Goal: Information Seeking & Learning: Learn about a topic

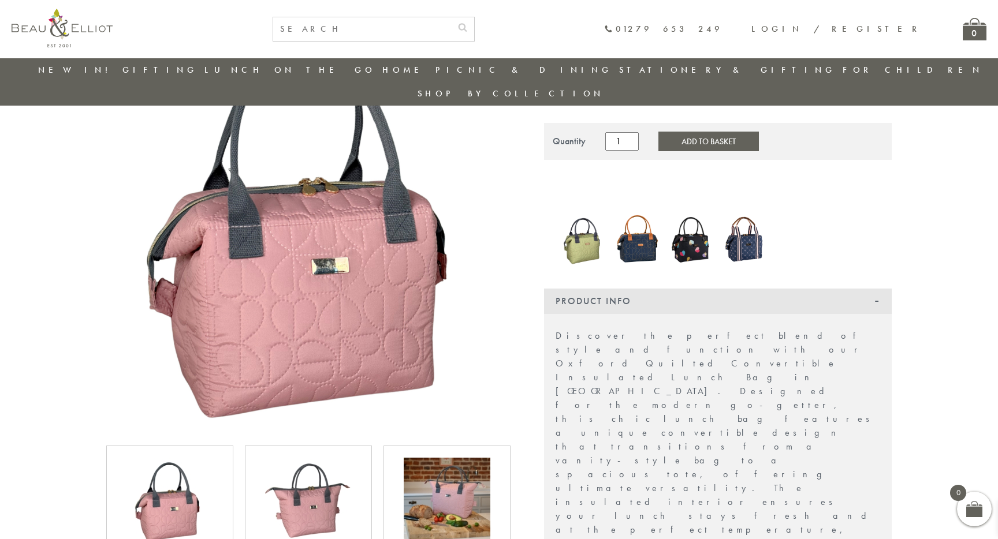
scroll to position [131, 0]
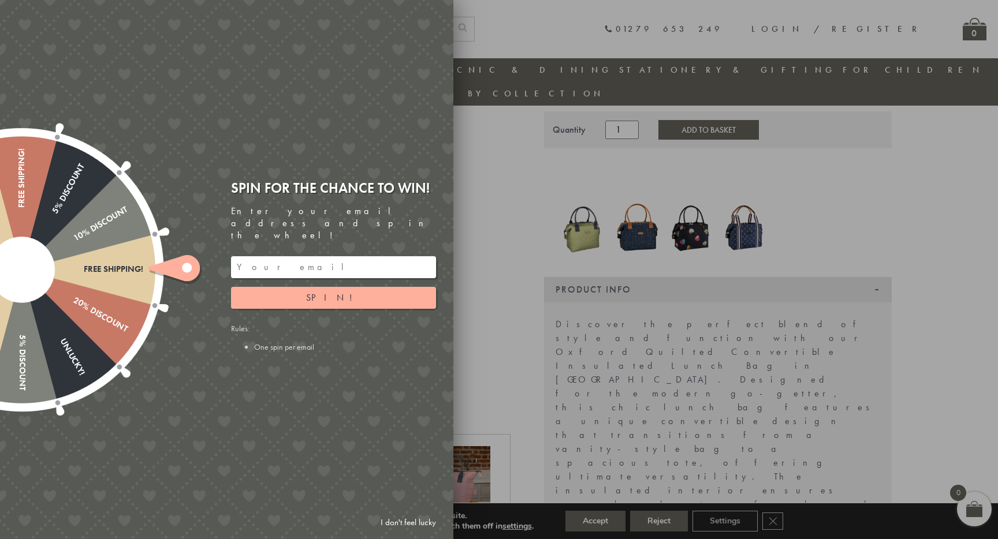
click at [407, 520] on link "I don't feel lucky" at bounding box center [408, 522] width 67 height 21
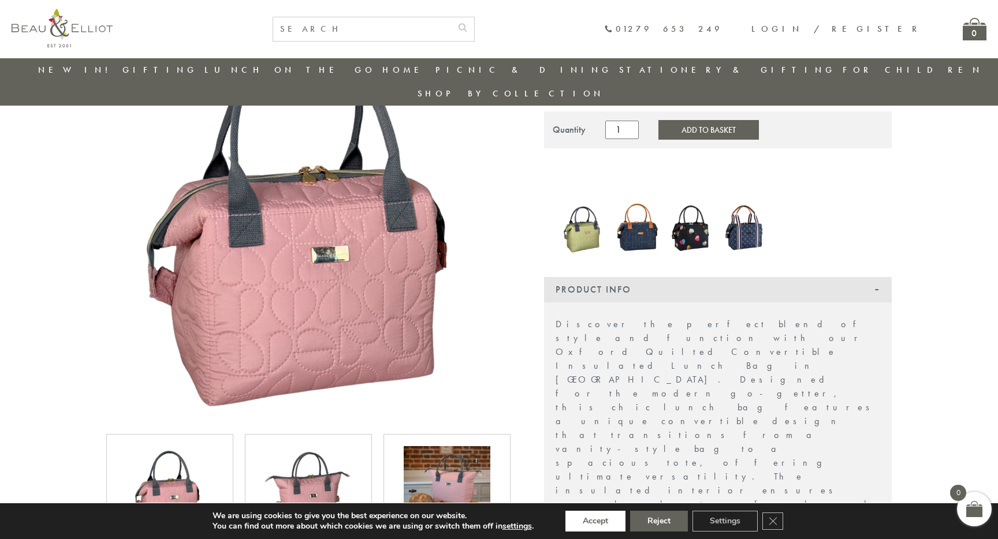
click at [597, 519] on button "Accept" at bounding box center [595, 521] width 60 height 21
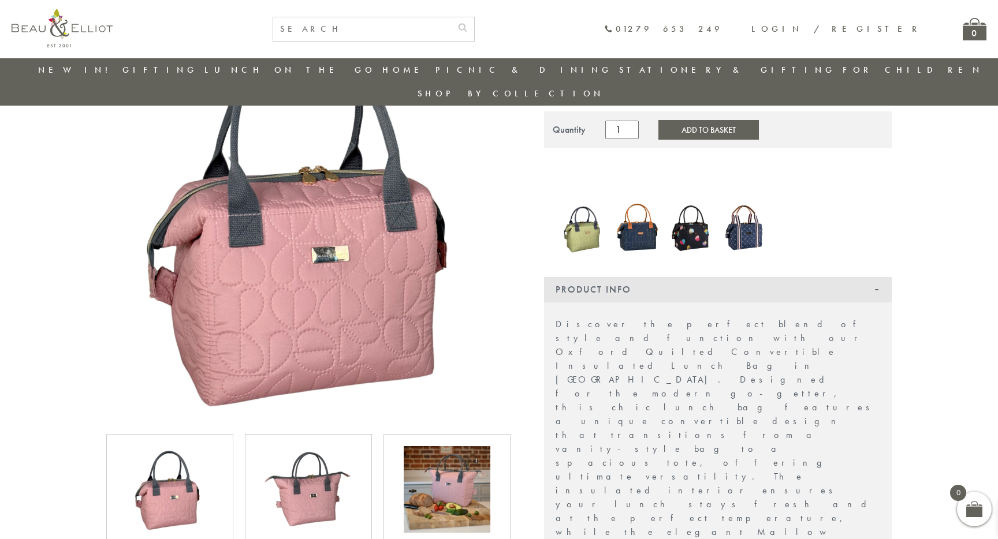
click at [434, 463] on img at bounding box center [447, 489] width 87 height 87
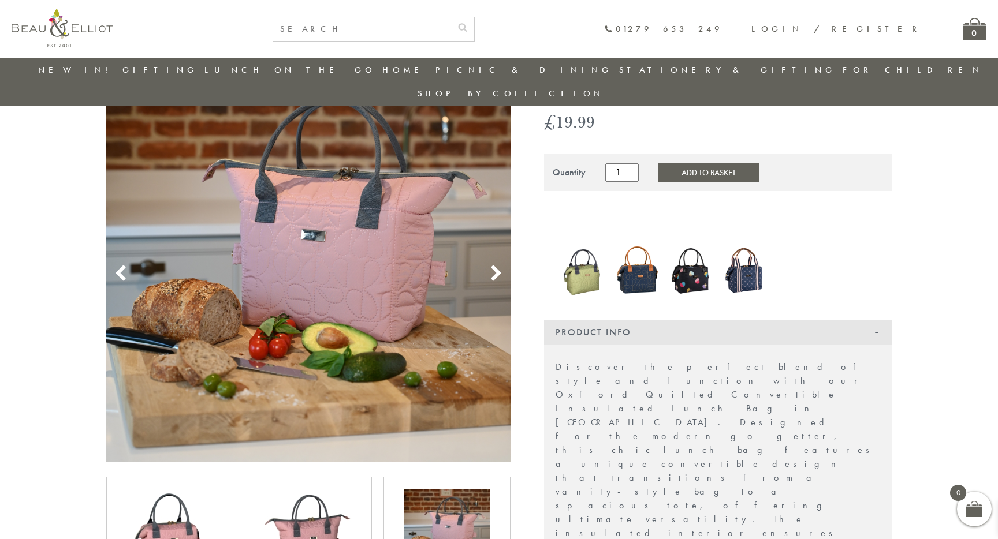
scroll to position [102, 0]
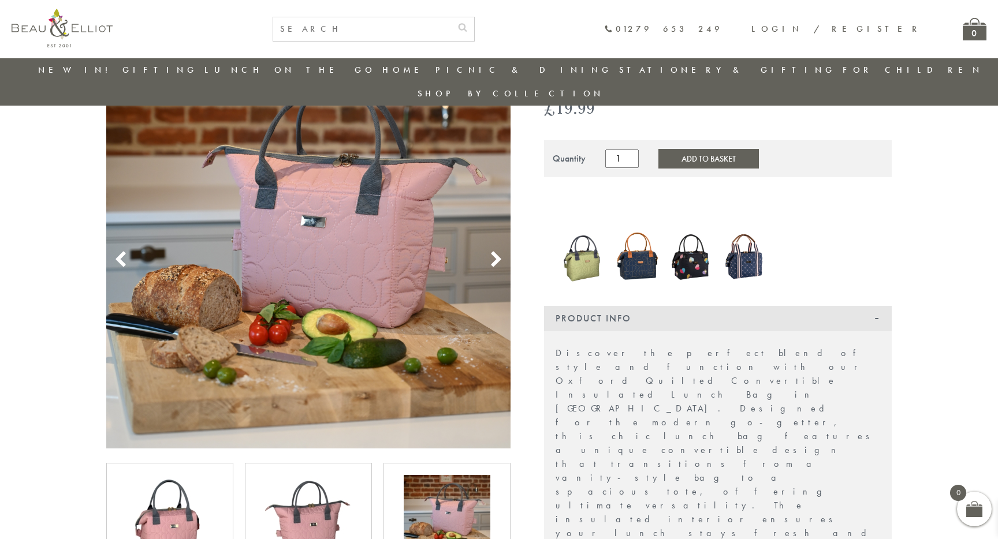
click at [329, 492] on img at bounding box center [308, 518] width 87 height 87
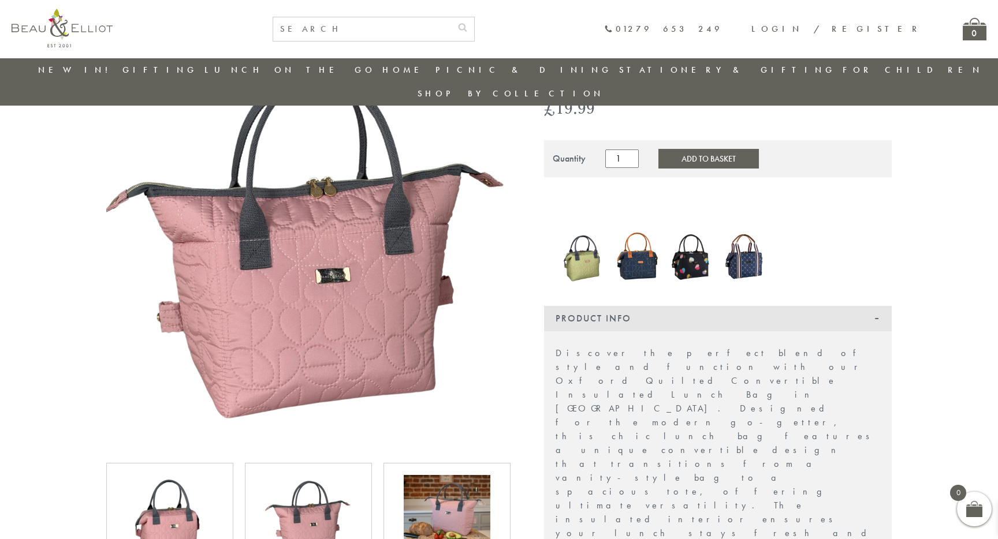
click at [206, 490] on img at bounding box center [169, 518] width 87 height 87
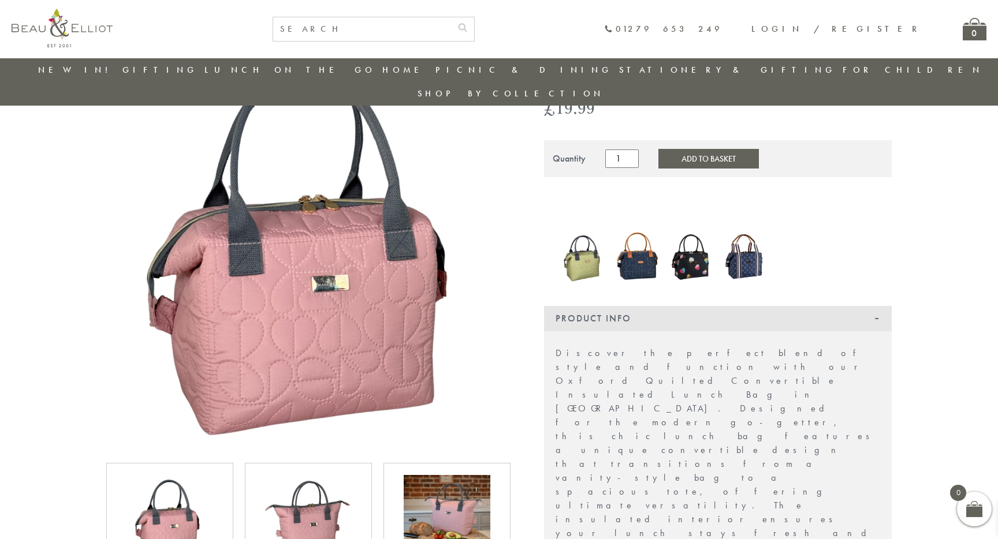
click at [643, 243] on img at bounding box center [637, 256] width 43 height 57
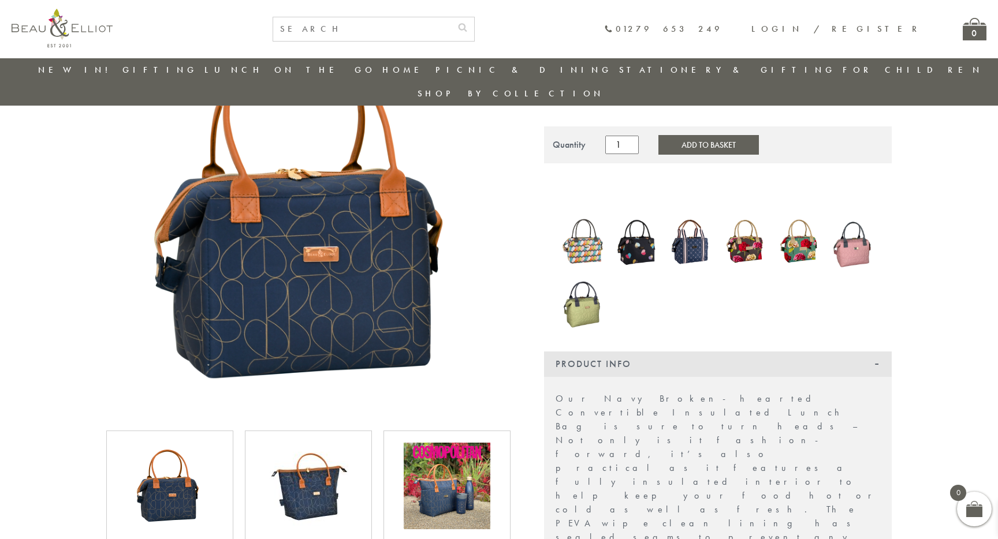
scroll to position [135, 0]
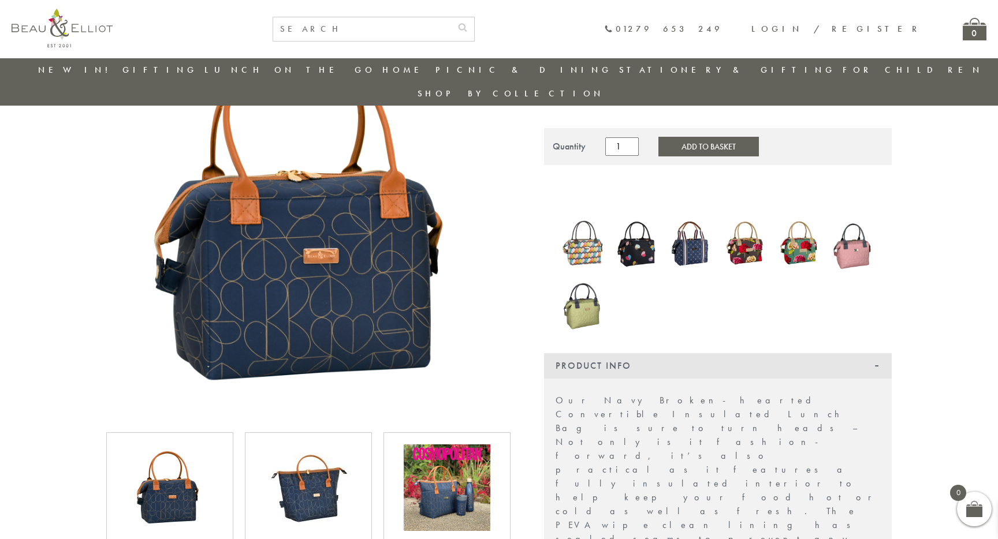
click at [350, 477] on img at bounding box center [308, 488] width 87 height 87
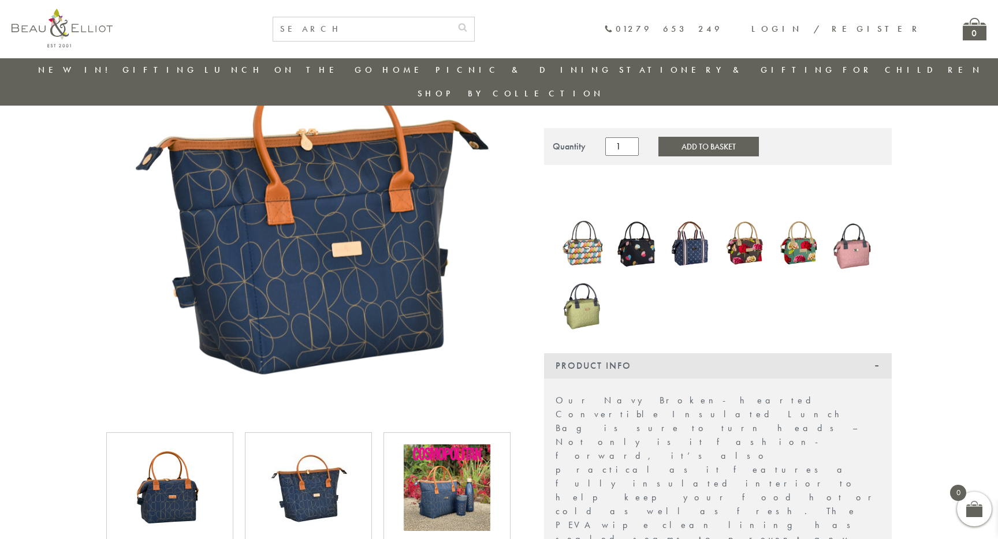
click at [446, 468] on img at bounding box center [447, 488] width 87 height 87
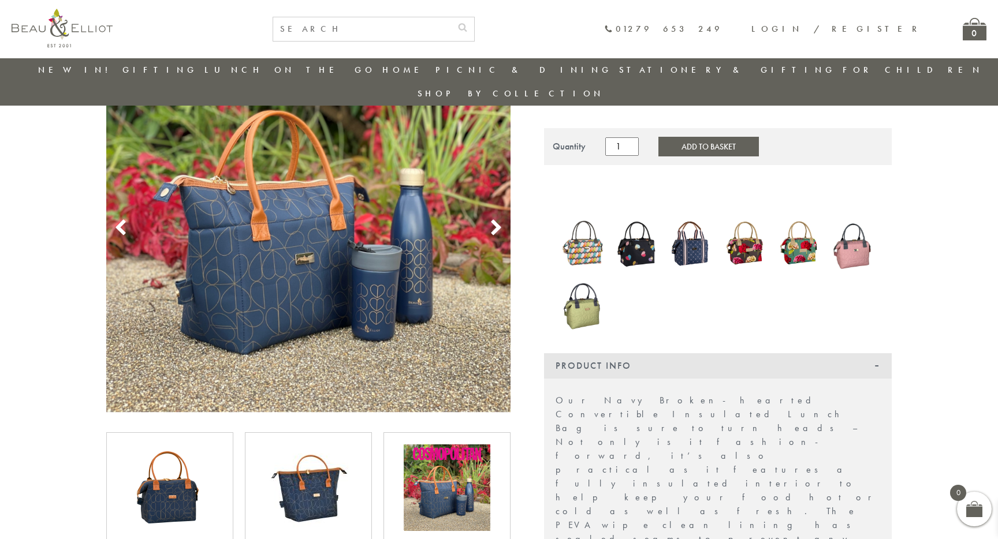
click at [872, 233] on img at bounding box center [853, 243] width 43 height 57
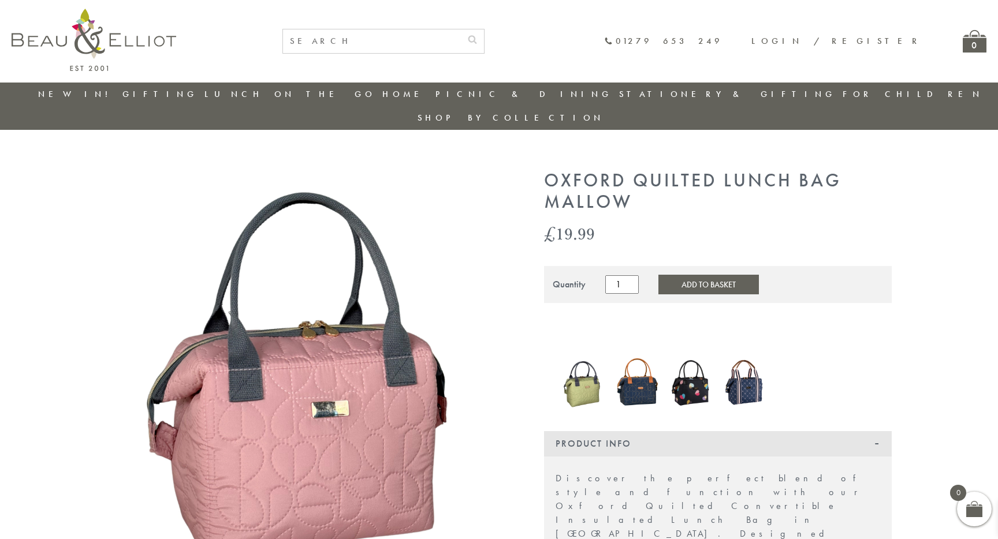
click at [653, 374] on img at bounding box center [637, 382] width 43 height 57
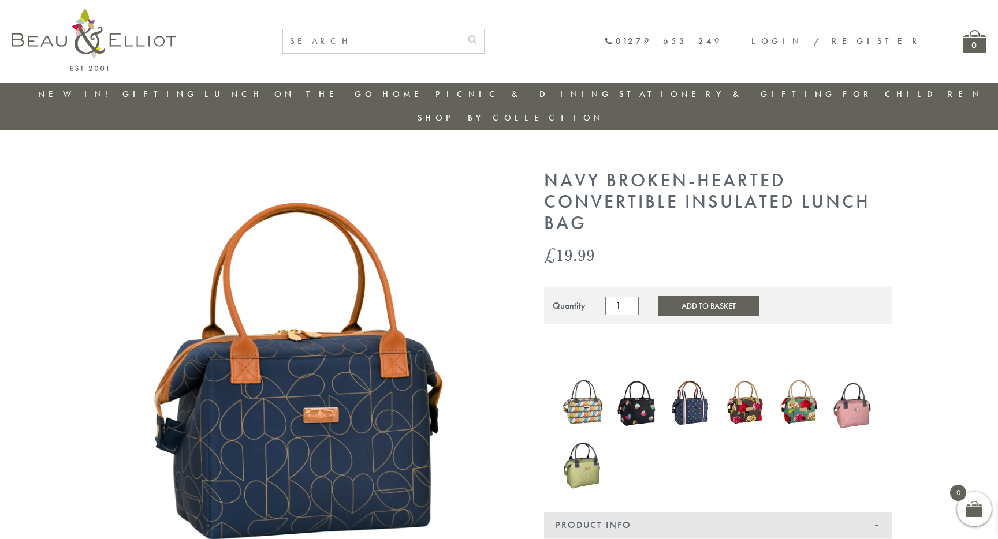
click at [750, 377] on img at bounding box center [745, 403] width 43 height 52
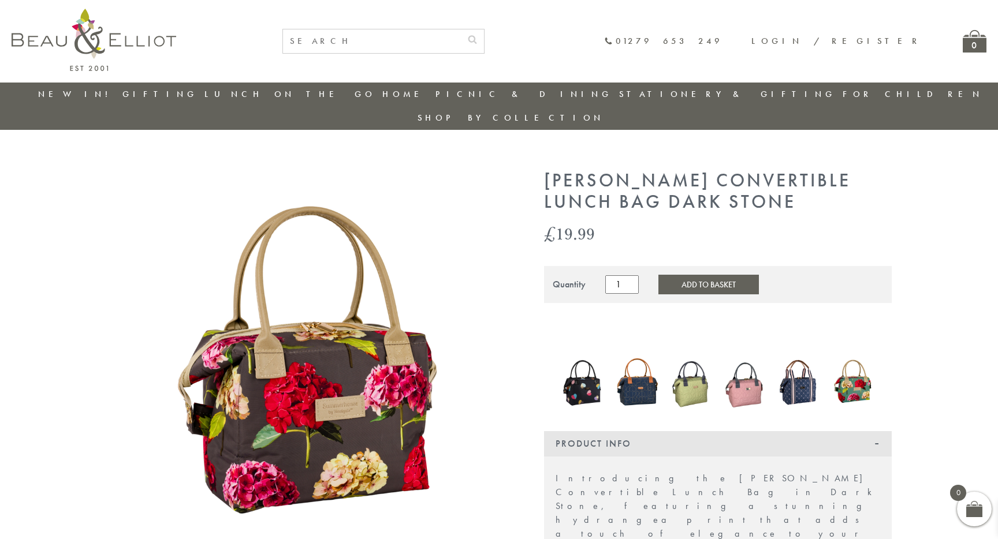
click at [742, 371] on img at bounding box center [745, 382] width 43 height 57
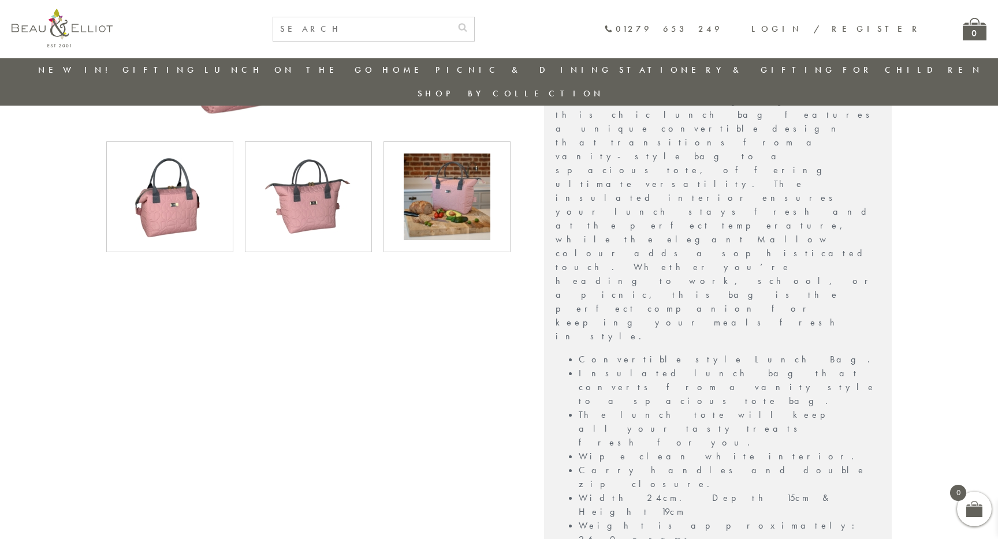
scroll to position [523, 0]
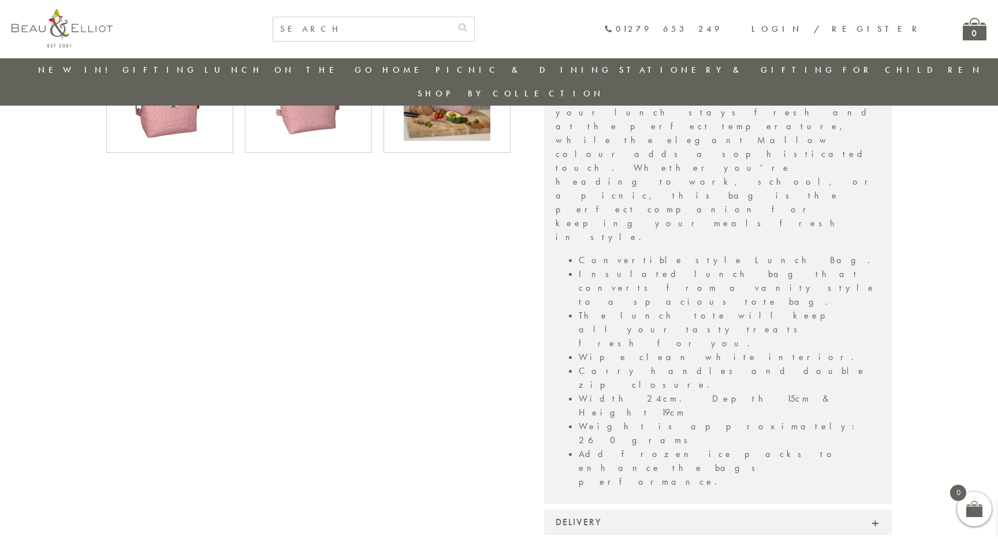
click at [743, 510] on div "Delivery" at bounding box center [718, 522] width 348 height 25
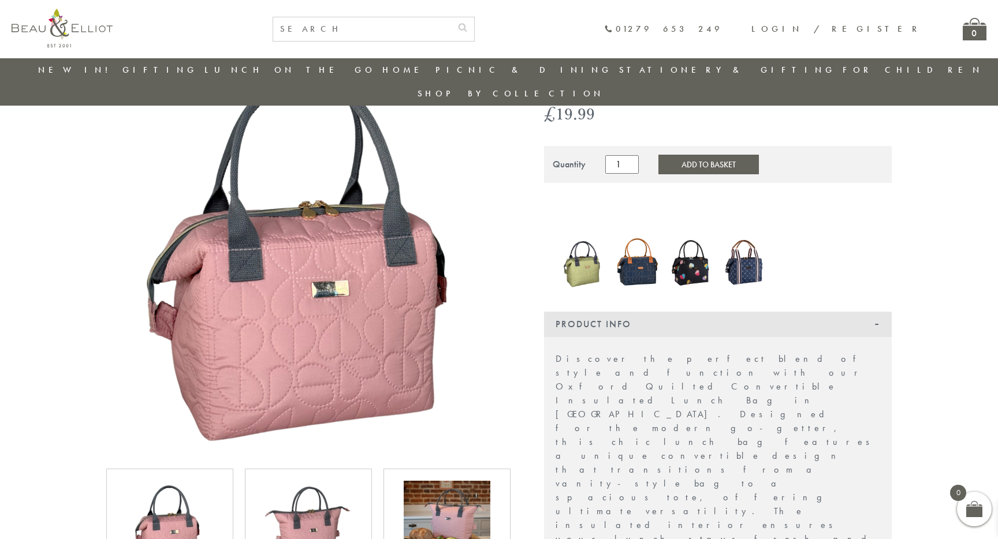
scroll to position [0, 0]
